Goal: Information Seeking & Learning: Learn about a topic

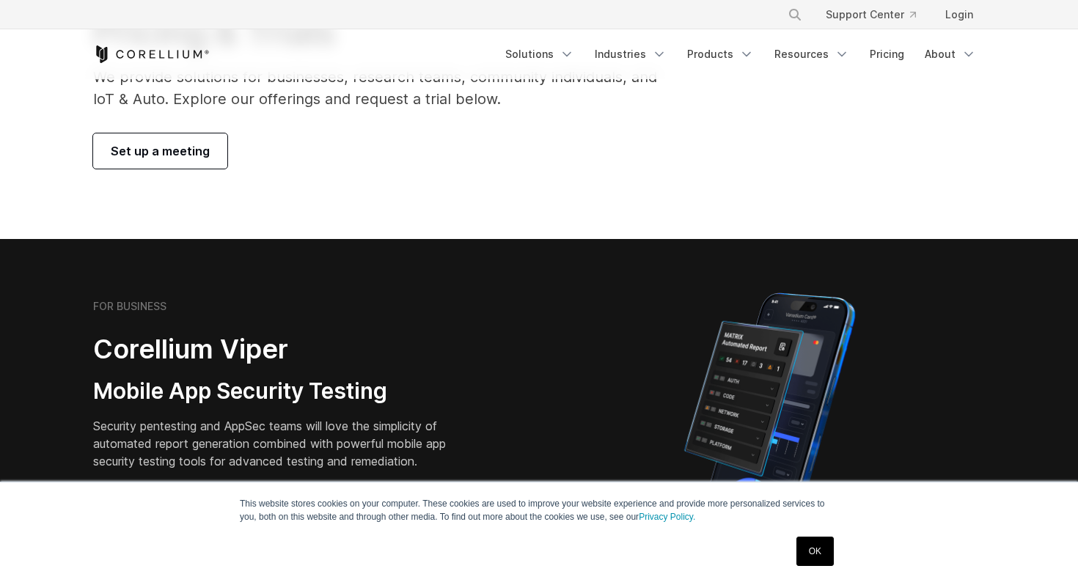
scroll to position [142, 0]
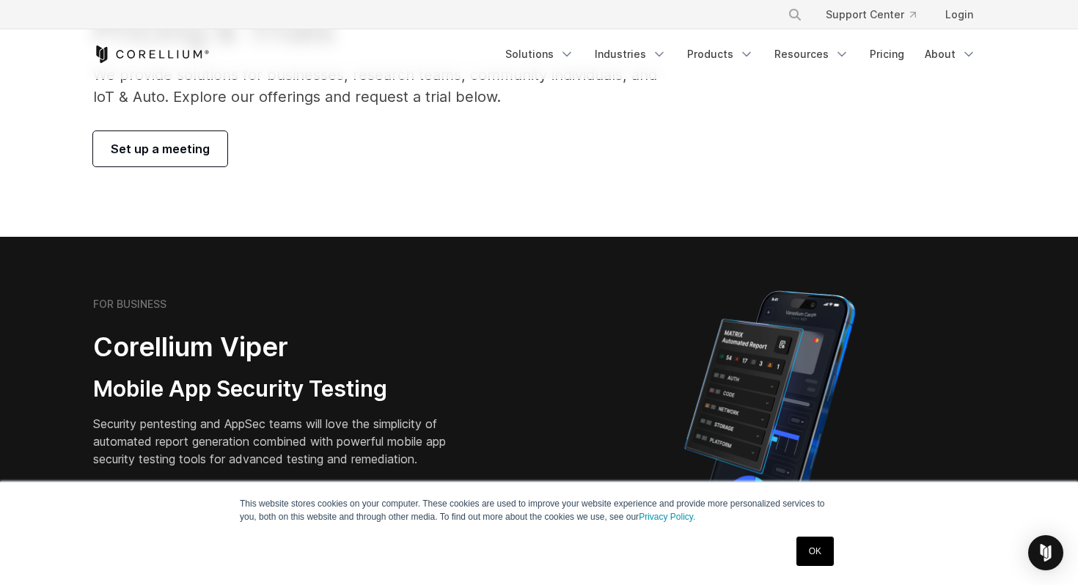
click at [815, 557] on link "OK" at bounding box center [815, 551] width 37 height 29
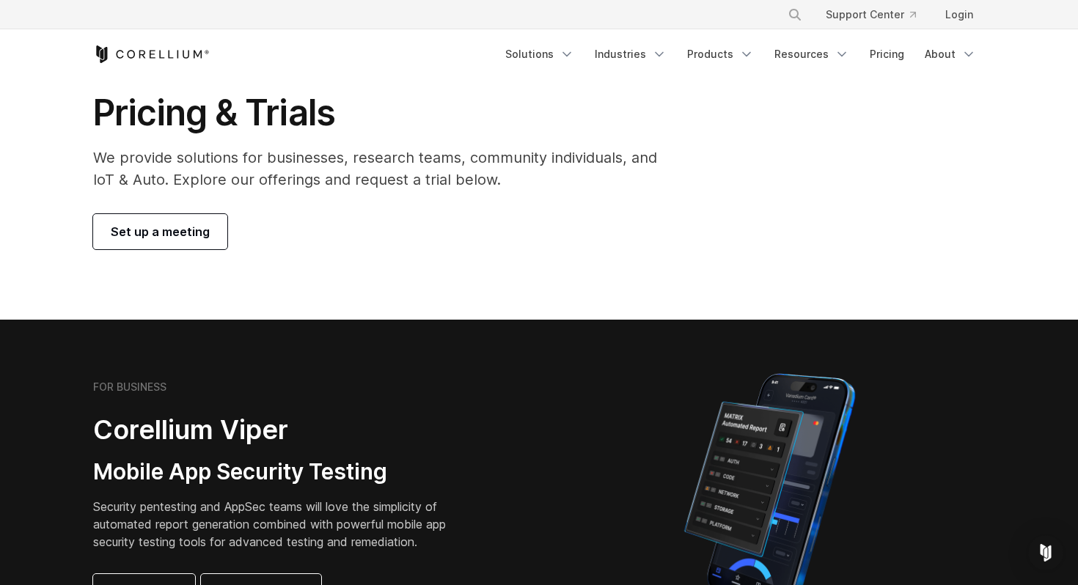
scroll to position [0, 0]
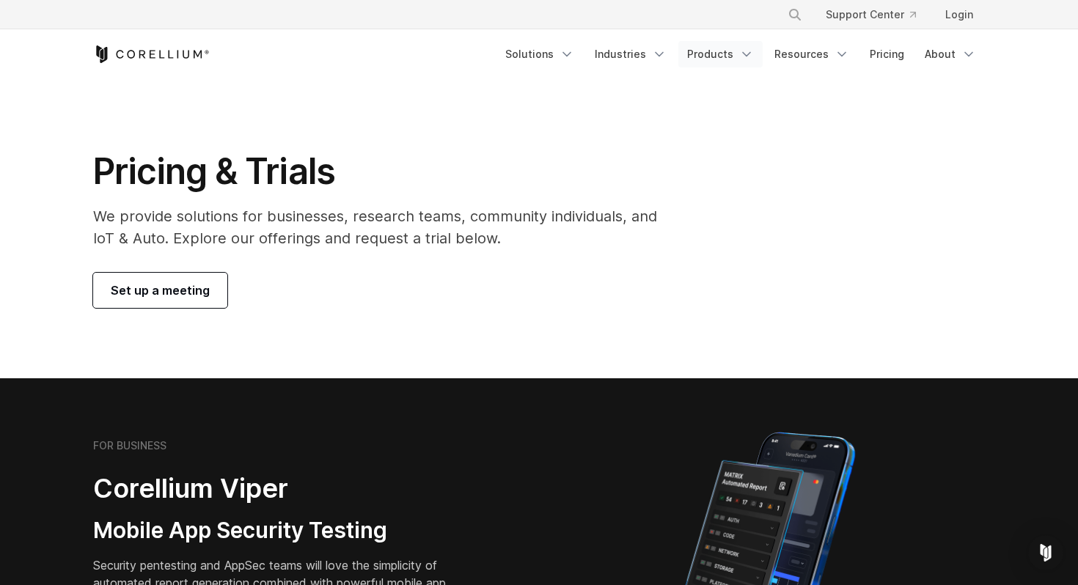
click at [714, 59] on link "Products" at bounding box center [720, 54] width 84 height 26
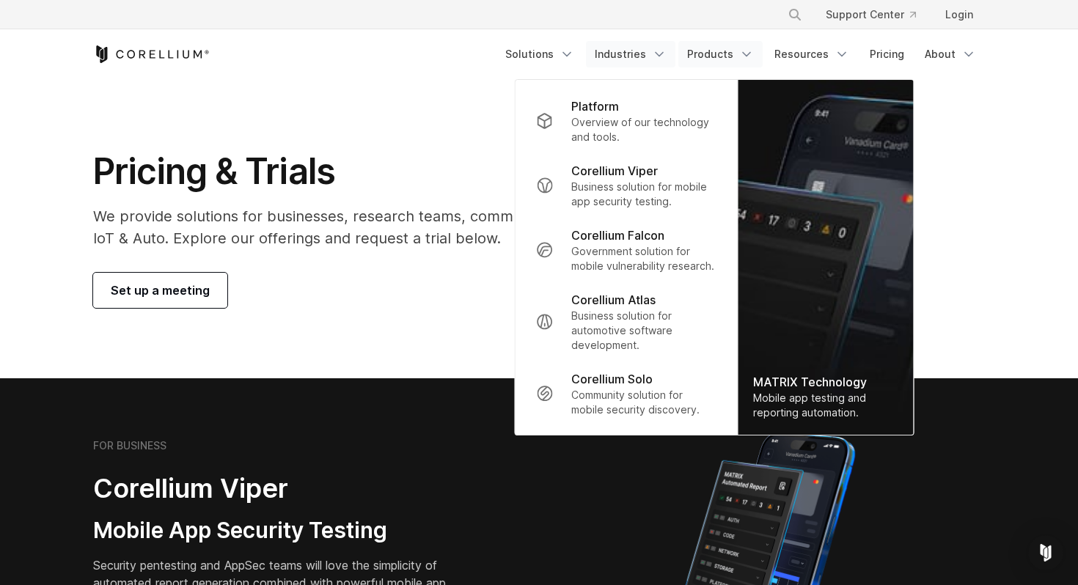
click at [632, 53] on link "Industries" at bounding box center [630, 54] width 89 height 26
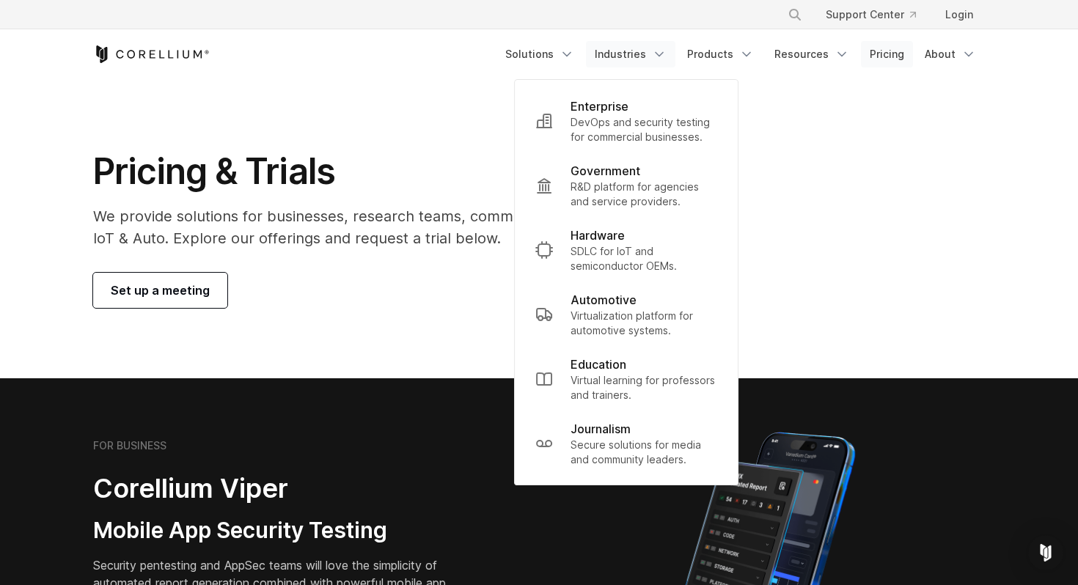
click at [883, 51] on link "Pricing" at bounding box center [887, 54] width 52 height 26
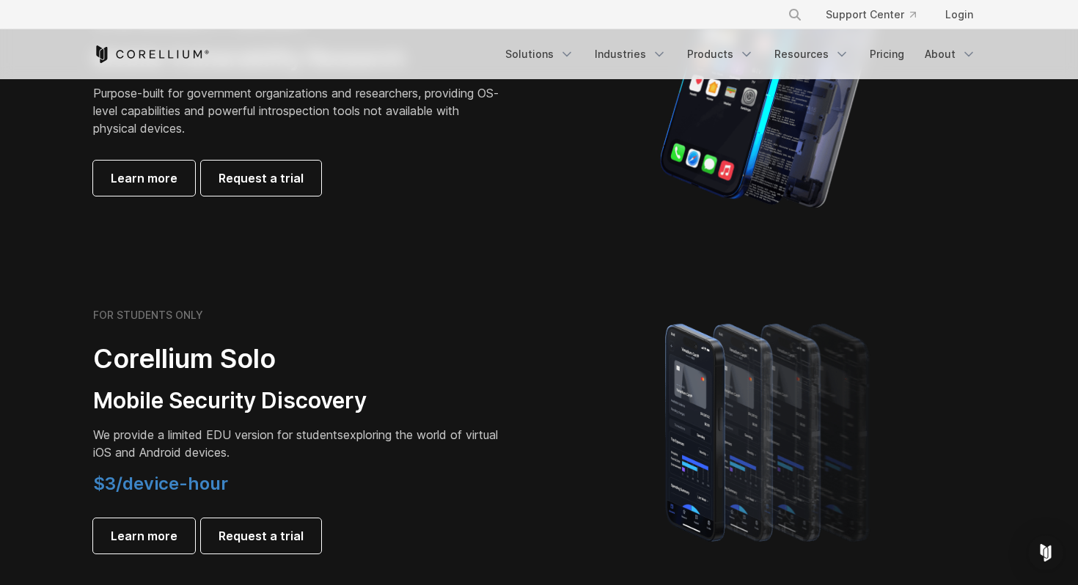
scroll to position [915, 0]
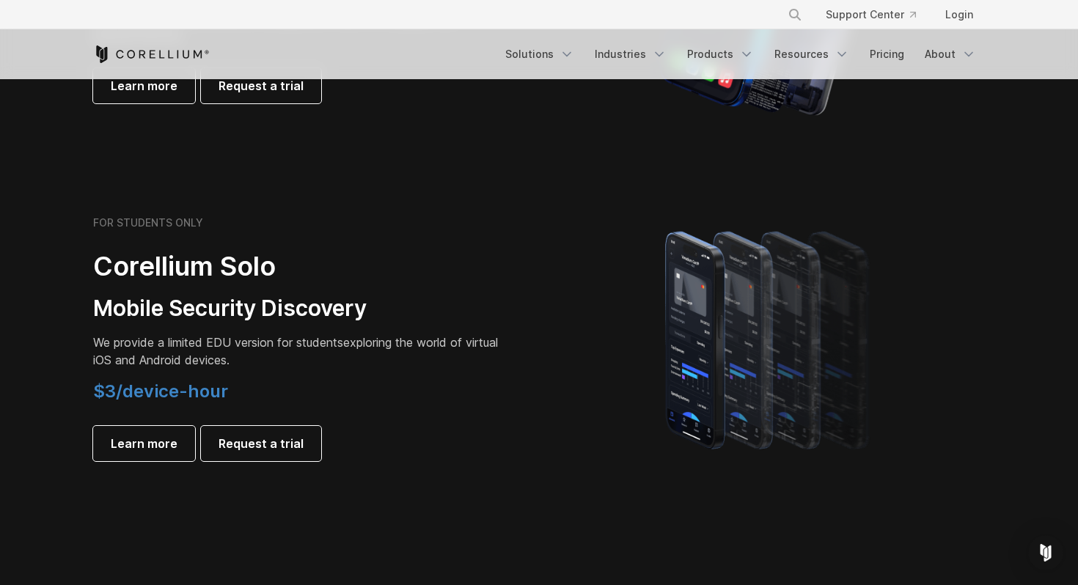
click at [201, 395] on span "$3/device-hour" at bounding box center [160, 391] width 135 height 21
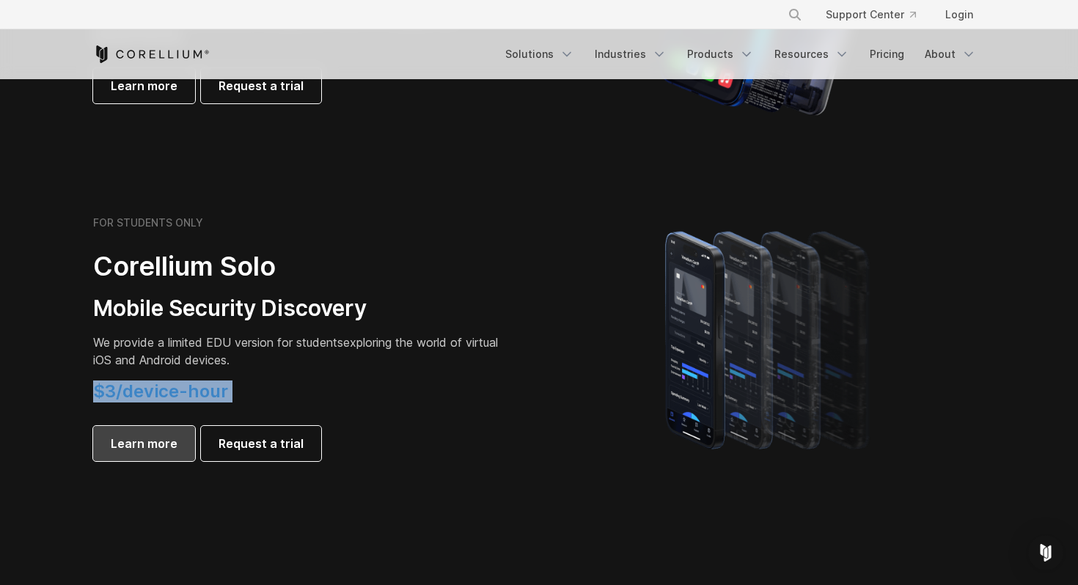
click at [181, 434] on link "Learn more" at bounding box center [144, 443] width 102 height 35
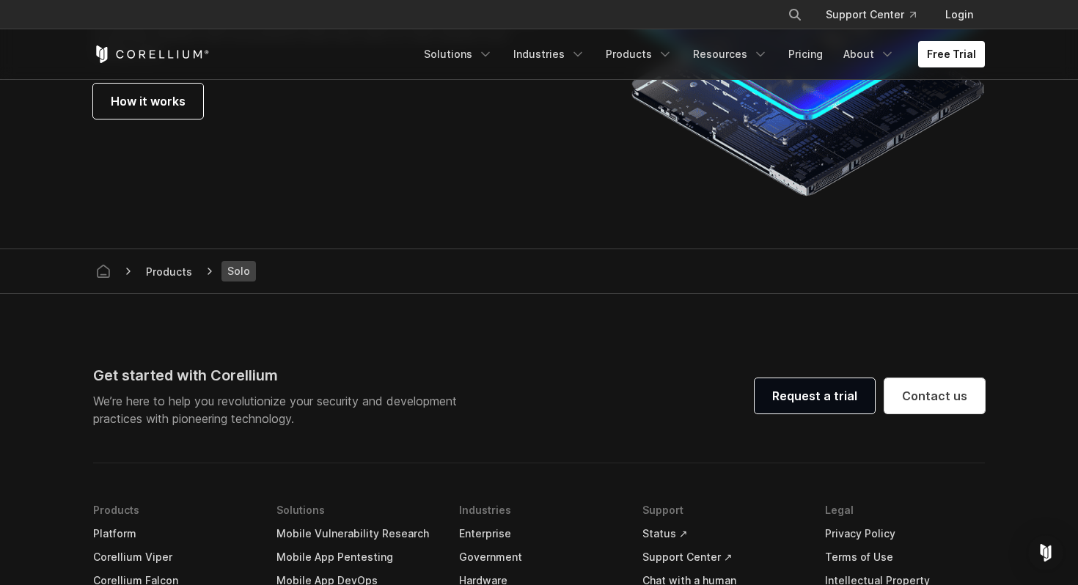
scroll to position [2781, 0]
